Goal: Task Accomplishment & Management: Complete application form

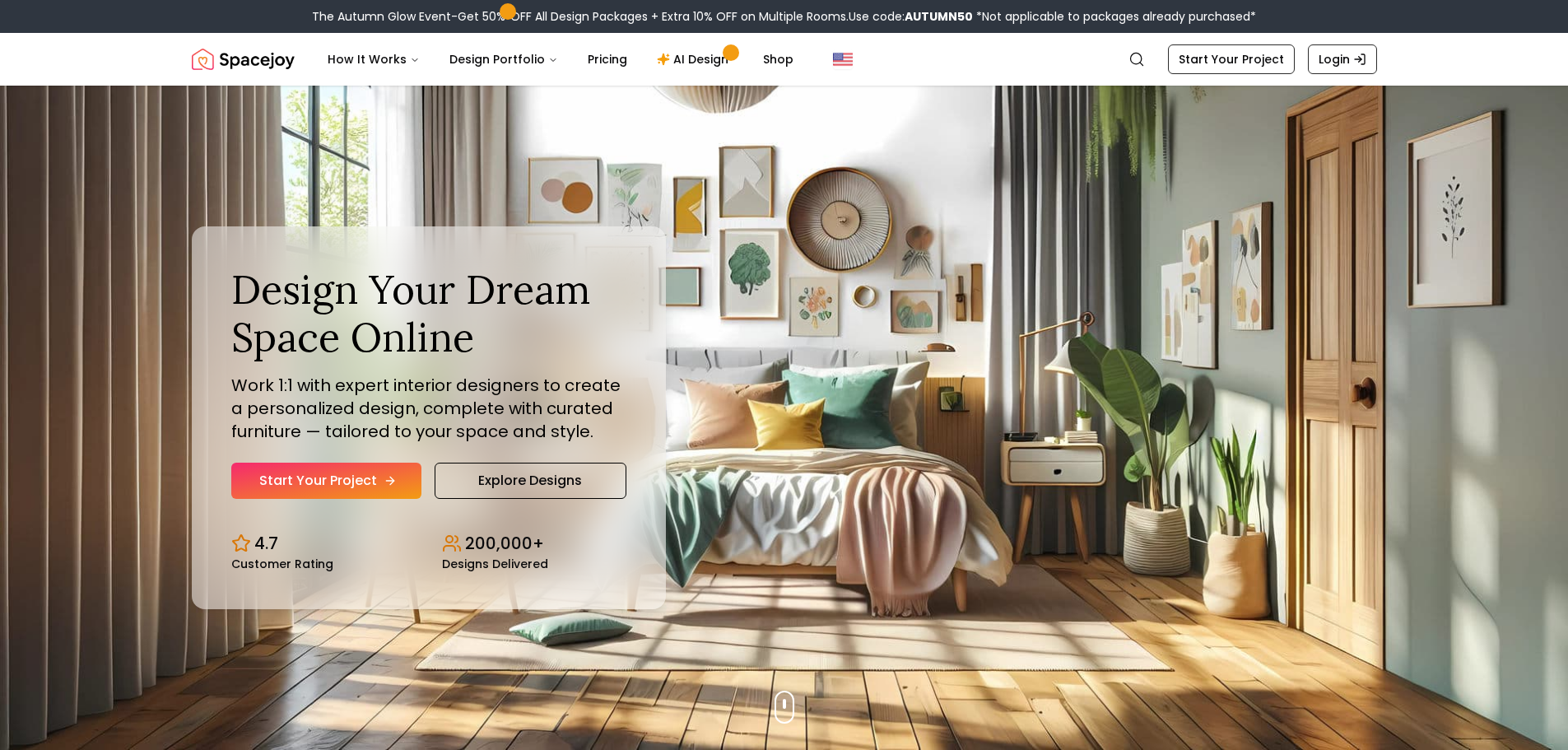
click at [306, 473] on link "Start Your Project" at bounding box center [326, 480] width 190 height 36
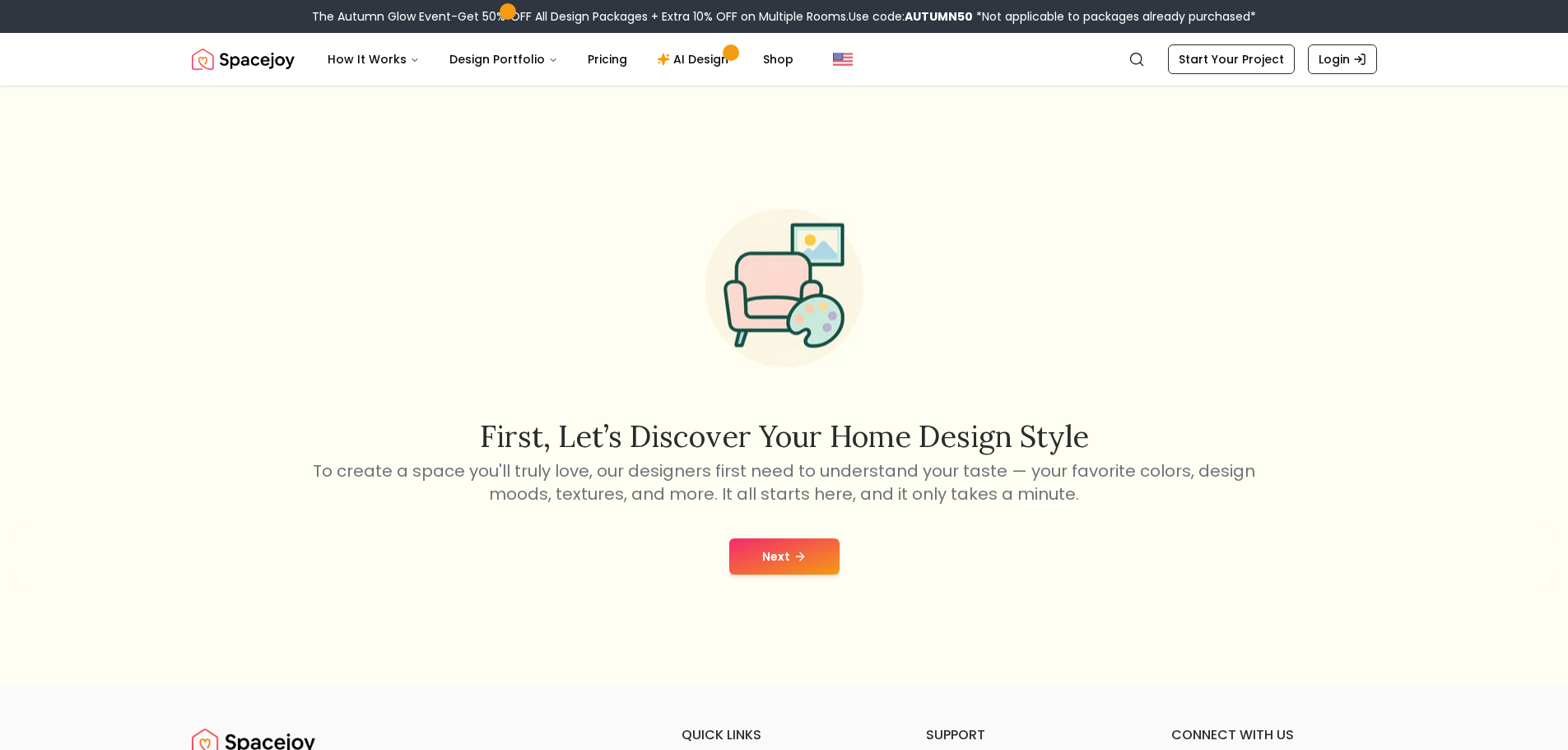
click at [810, 561] on button "Next" at bounding box center [784, 556] width 110 height 36
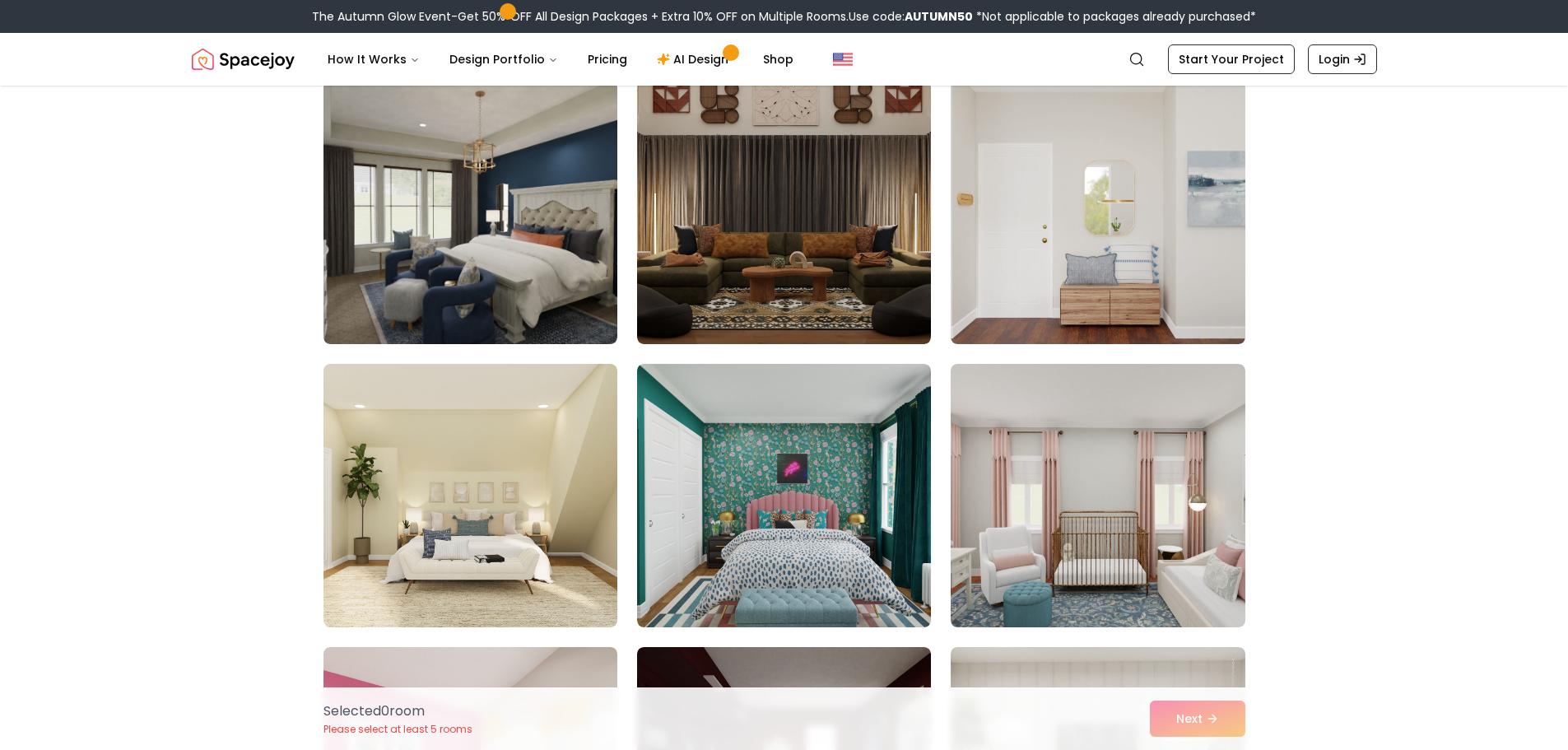
scroll to position [192, 0]
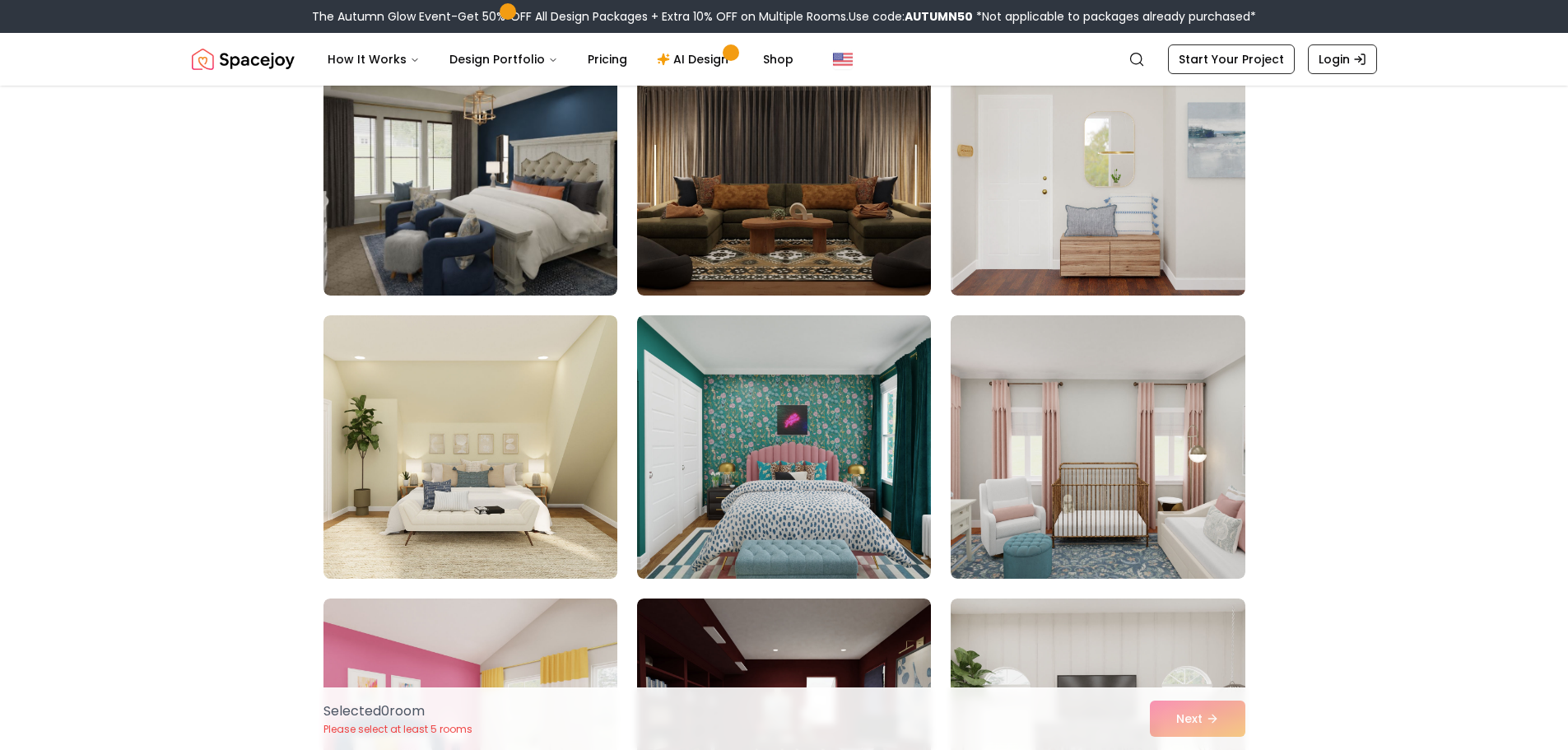
drag, startPoint x: 1564, startPoint y: 279, endPoint x: 1557, endPoint y: 326, distance: 47.5
click at [1560, 316] on div "Choose the Rooms That Inspire You Scroll through the collection and select 5 to…" at bounding box center [784, 539] width 1568 height 1238
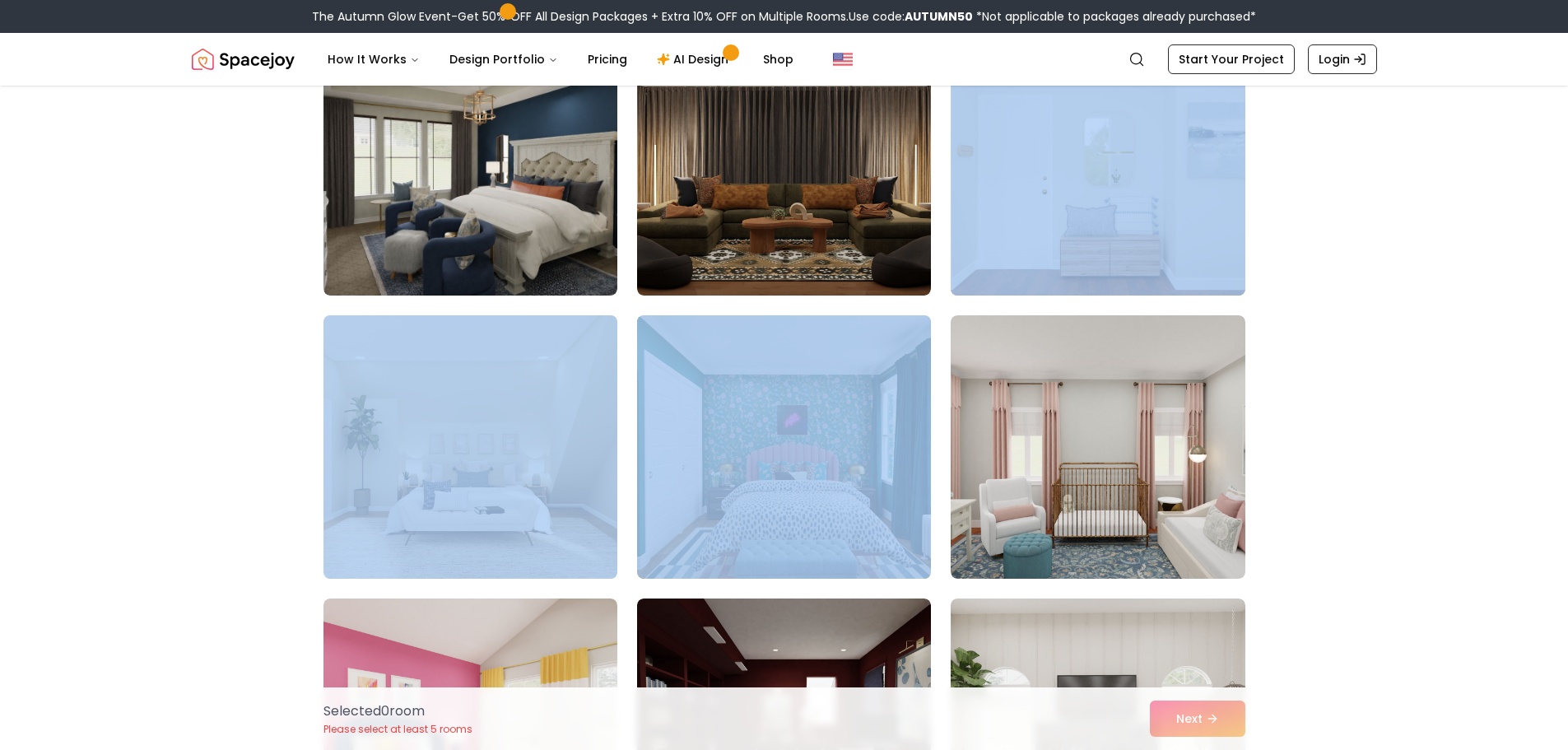
click at [1555, 337] on div "Choose the Rooms That Inspire You Scroll through the collection and select 5 to…" at bounding box center [784, 539] width 1568 height 1238
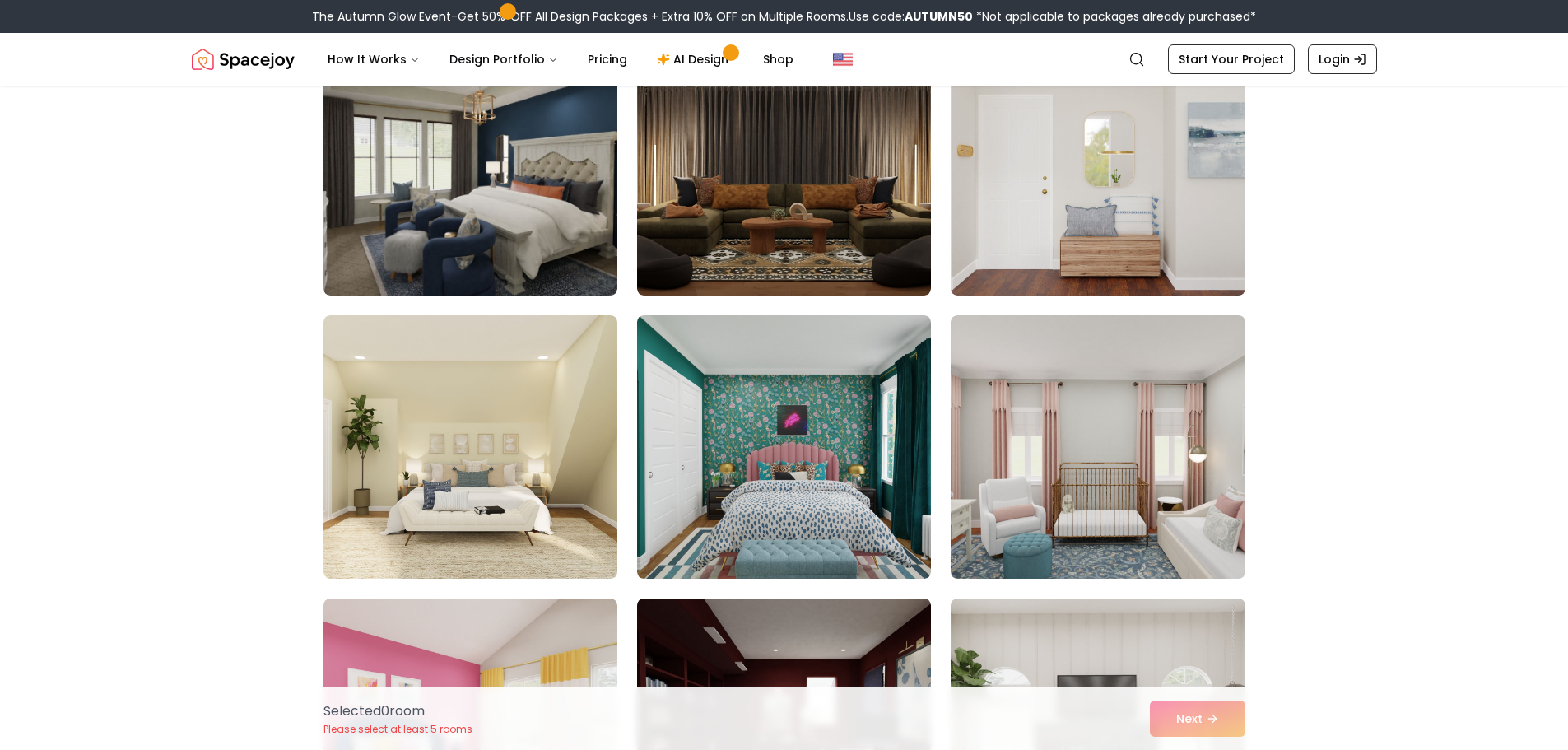
click at [1520, 252] on div "Choose the Rooms That Inspire You Scroll through the collection and select 5 to…" at bounding box center [784, 539] width 1568 height 1238
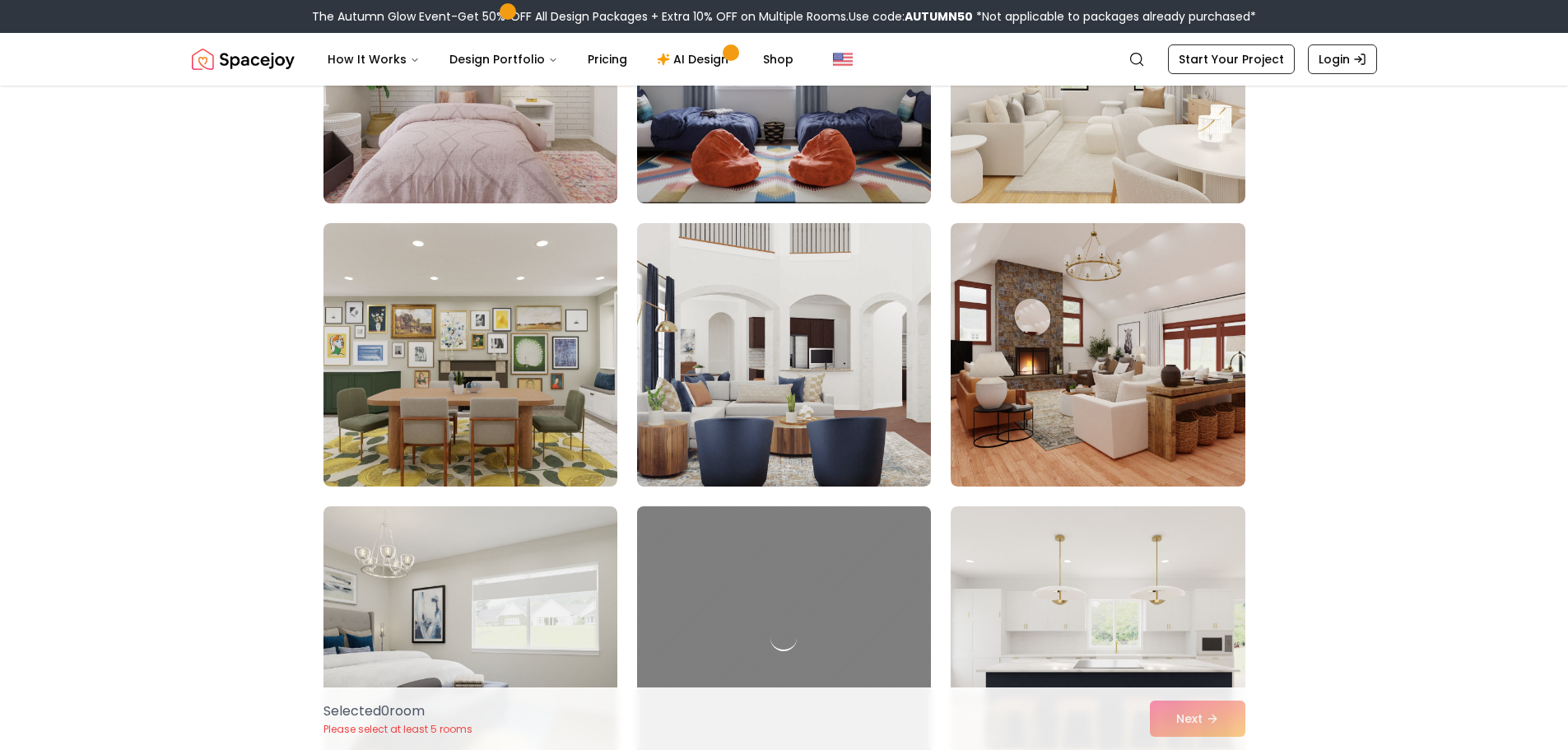
scroll to position [2798, 0]
